Goal: Book appointment/travel/reservation

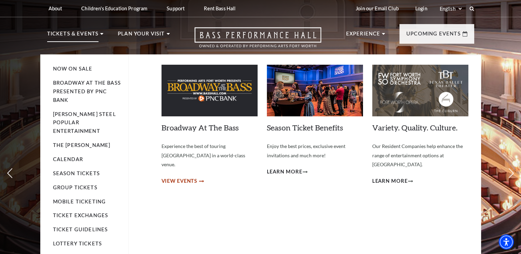
click at [191, 177] on span "View Events" at bounding box center [180, 181] width 36 height 9
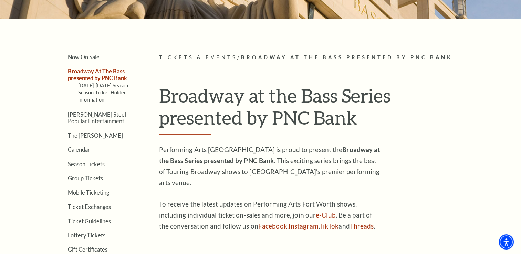
scroll to position [110, 0]
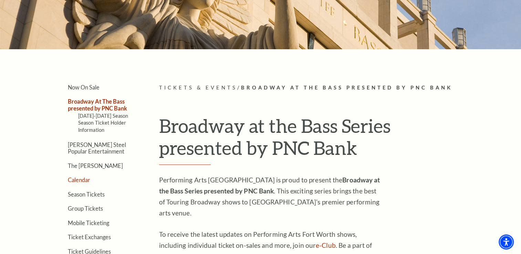
click at [83, 178] on link "Calendar" at bounding box center [79, 180] width 22 height 7
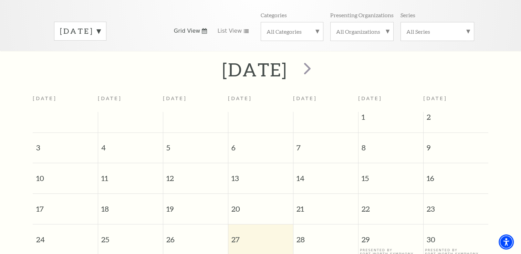
scroll to position [95, 0]
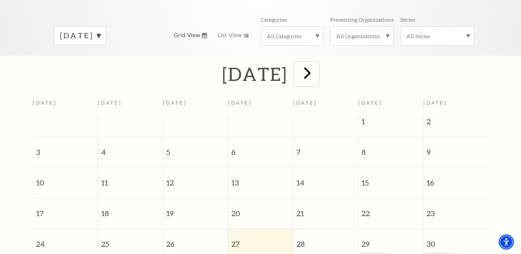
click at [317, 69] on span "next" at bounding box center [308, 73] width 20 height 20
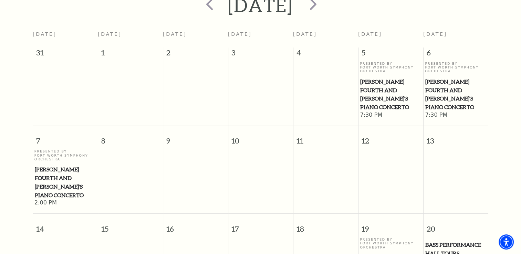
scroll to position [61, 0]
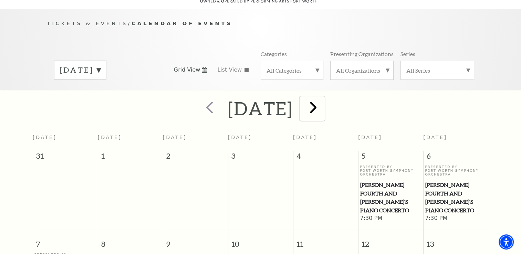
click at [323, 99] on span "next" at bounding box center [313, 107] width 20 height 20
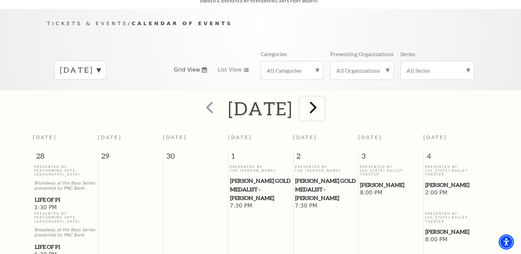
click at [323, 97] on span "next" at bounding box center [313, 107] width 20 height 20
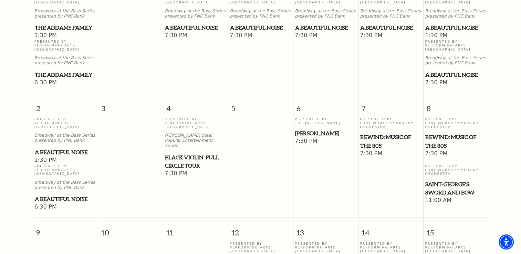
scroll to position [95, 0]
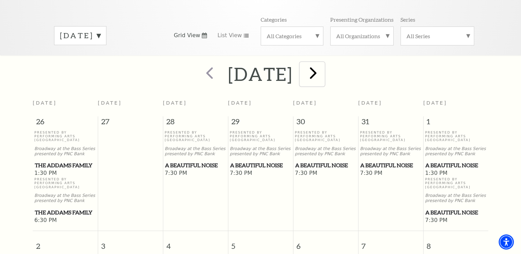
click at [323, 65] on span "next" at bounding box center [313, 73] width 20 height 20
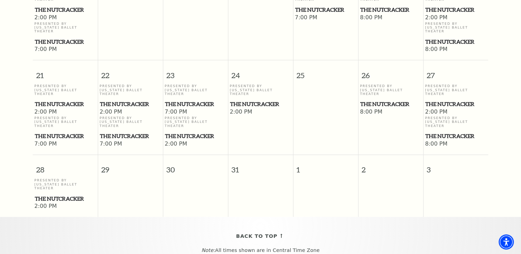
scroll to position [508, 0]
